Goal: Book appointment/travel/reservation

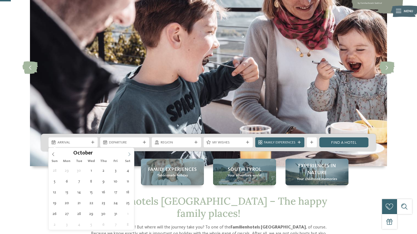
click at [128, 155] on icon at bounding box center [129, 155] width 4 height 4
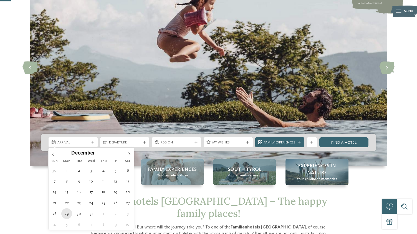
type div "[DATE]"
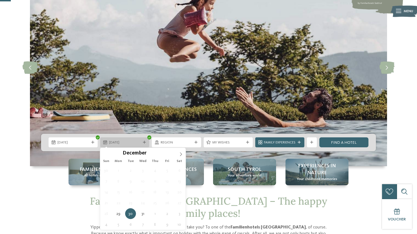
click at [143, 143] on icon at bounding box center [144, 142] width 3 height 3
type input "****"
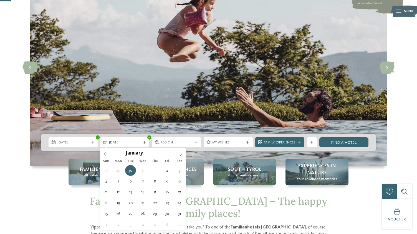
click at [182, 157] on span at bounding box center [180, 152] width 9 height 9
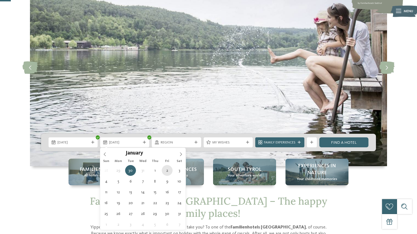
type div "[DATE]"
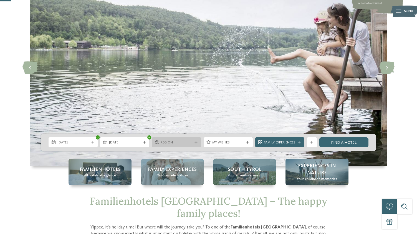
click at [194, 145] on div "Region" at bounding box center [176, 143] width 49 height 10
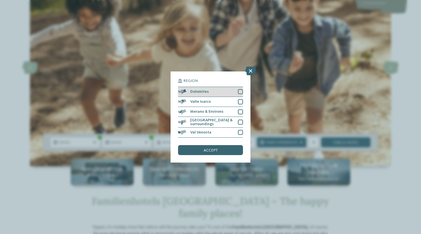
click at [242, 91] on div at bounding box center [240, 91] width 5 height 5
click at [221, 152] on div "accept" at bounding box center [210, 150] width 65 height 10
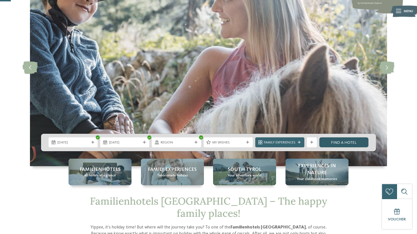
click at [337, 144] on link "Find a hotel" at bounding box center [343, 143] width 49 height 10
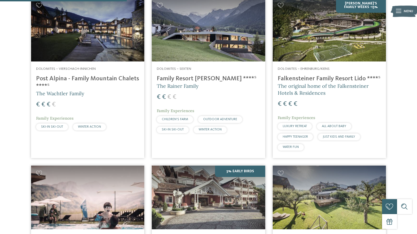
scroll to position [194, 0]
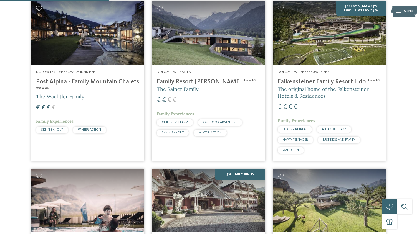
click at [348, 78] on h4 "Falkensteiner Family Resort Lido ****ˢ" at bounding box center [329, 81] width 103 height 7
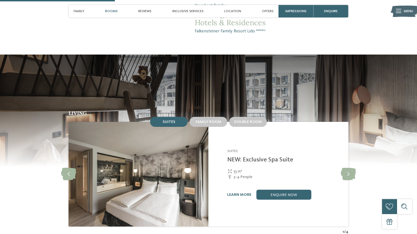
scroll to position [472, 0]
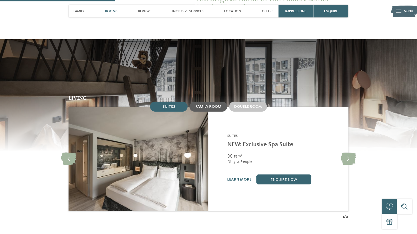
click at [194, 102] on div "Family room" at bounding box center [208, 107] width 37 height 10
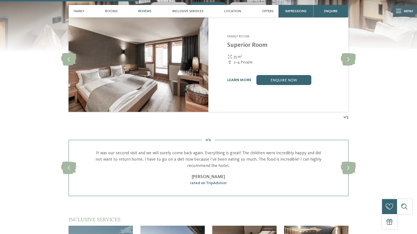
scroll to position [666, 0]
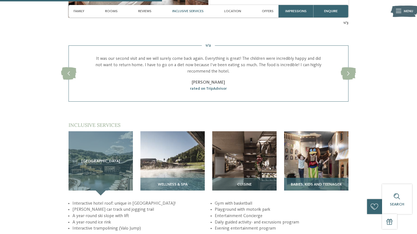
click at [294, 156] on img at bounding box center [316, 164] width 64 height 64
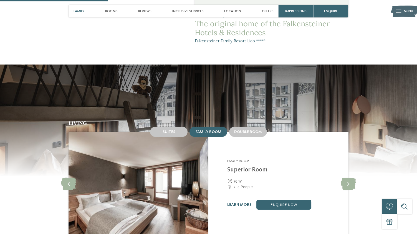
scroll to position [444, 0]
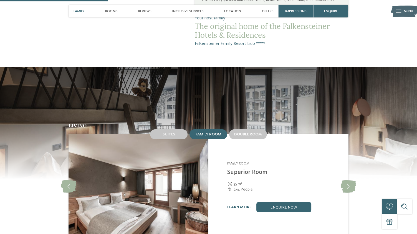
click at [156, 84] on img at bounding box center [208, 123] width 417 height 112
click at [349, 182] on icon at bounding box center [348, 187] width 15 height 12
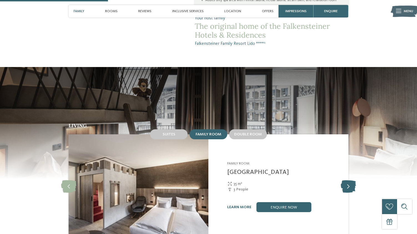
click at [349, 182] on icon at bounding box center [348, 187] width 15 height 12
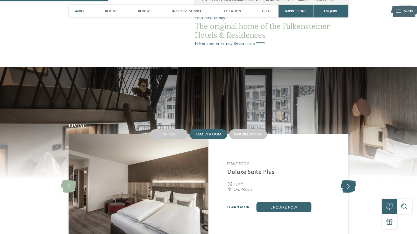
click at [349, 182] on icon at bounding box center [348, 187] width 15 height 12
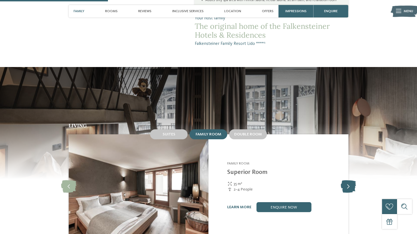
click at [349, 182] on icon at bounding box center [348, 187] width 15 height 12
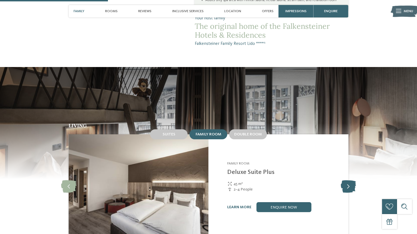
click at [349, 182] on icon at bounding box center [348, 187] width 15 height 12
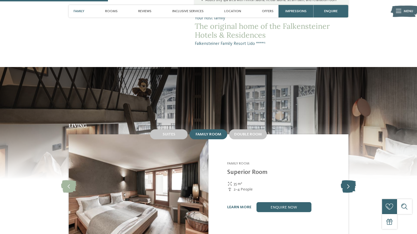
click at [349, 182] on icon at bounding box center [348, 187] width 15 height 12
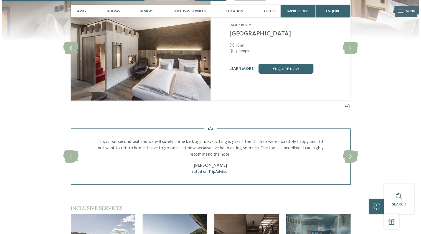
scroll to position [749, 0]
